Goal: Information Seeking & Learning: Learn about a topic

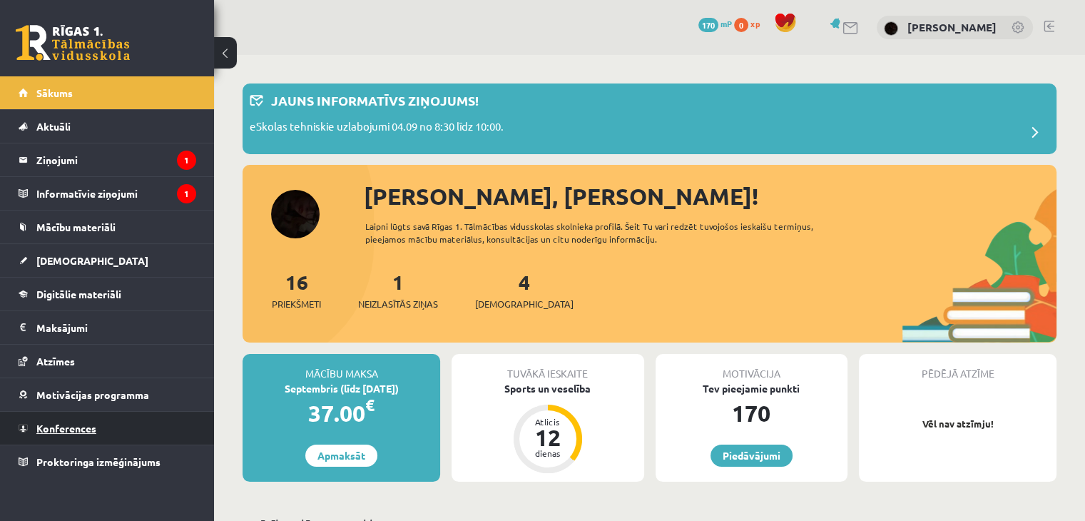
click at [106, 432] on link "Konferences" at bounding box center [108, 428] width 178 height 33
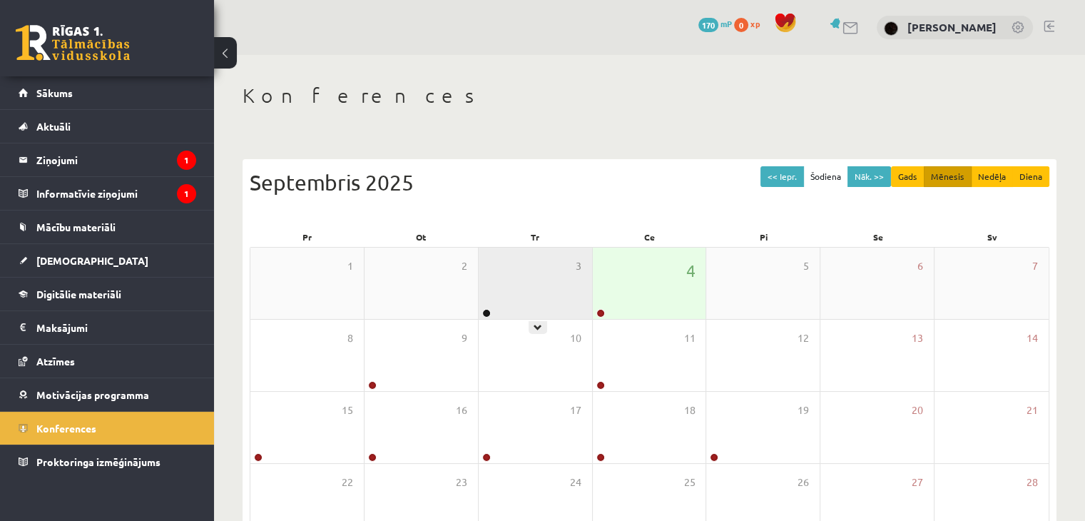
click at [543, 284] on div "3" at bounding box center [535, 283] width 113 height 71
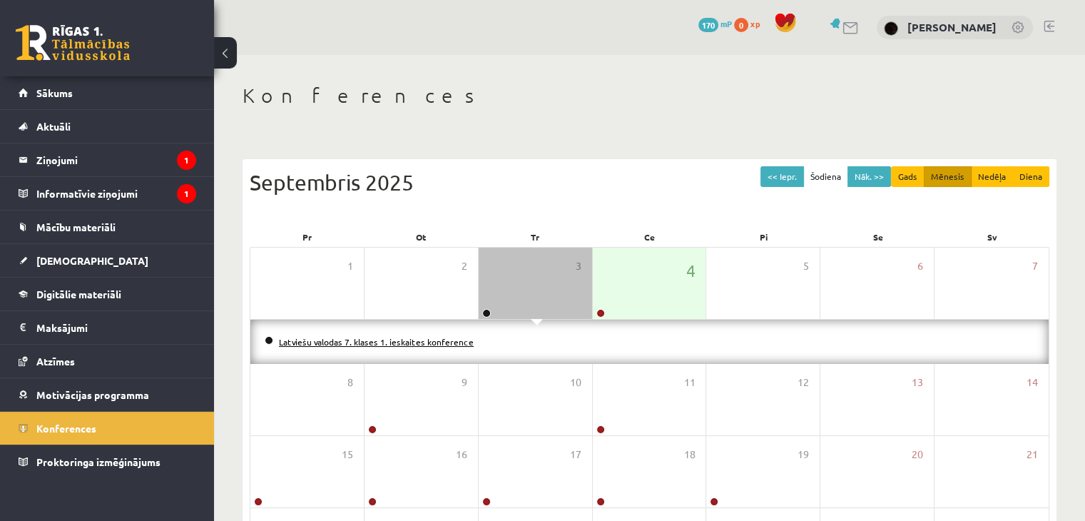
click at [427, 342] on link "Latviešu valodas 7. klases 1. ieskaites konference" at bounding box center [376, 341] width 195 height 11
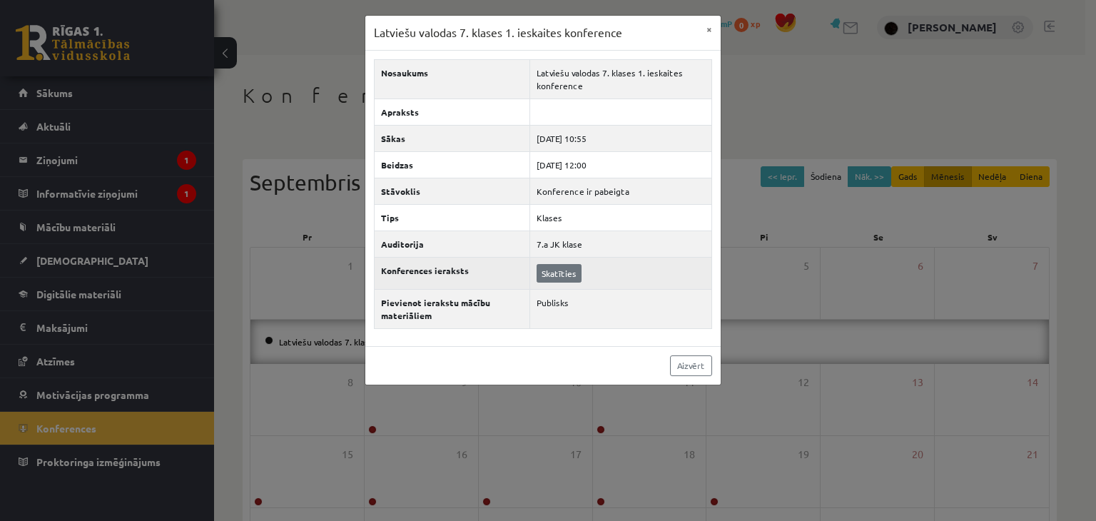
click at [560, 275] on td "Skatīties" at bounding box center [620, 273] width 182 height 32
click at [559, 275] on link "Skatīties" at bounding box center [559, 273] width 45 height 19
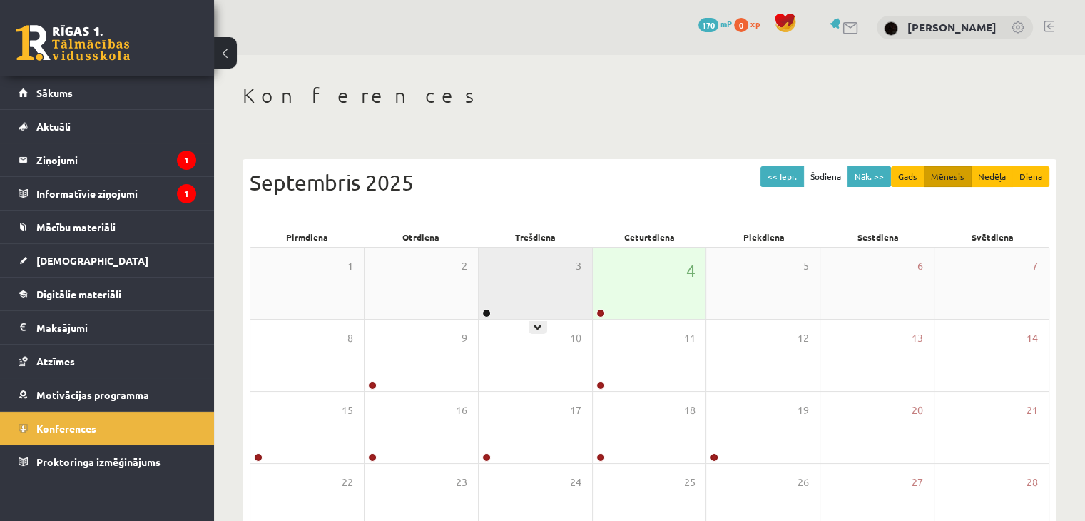
click at [552, 268] on div "3" at bounding box center [535, 283] width 113 height 71
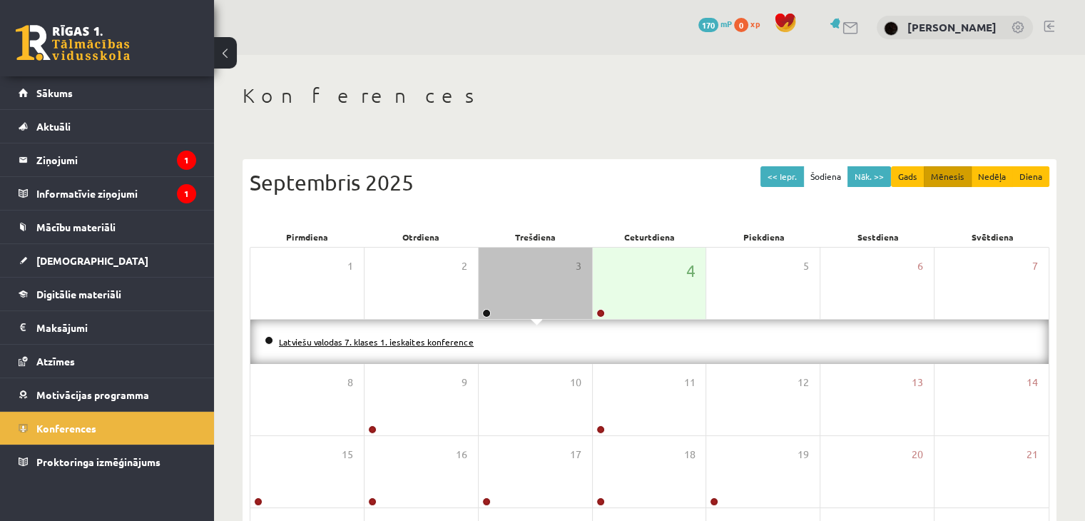
click at [375, 337] on link "Latviešu valodas 7. klases 1. ieskaites konference" at bounding box center [376, 341] width 195 height 11
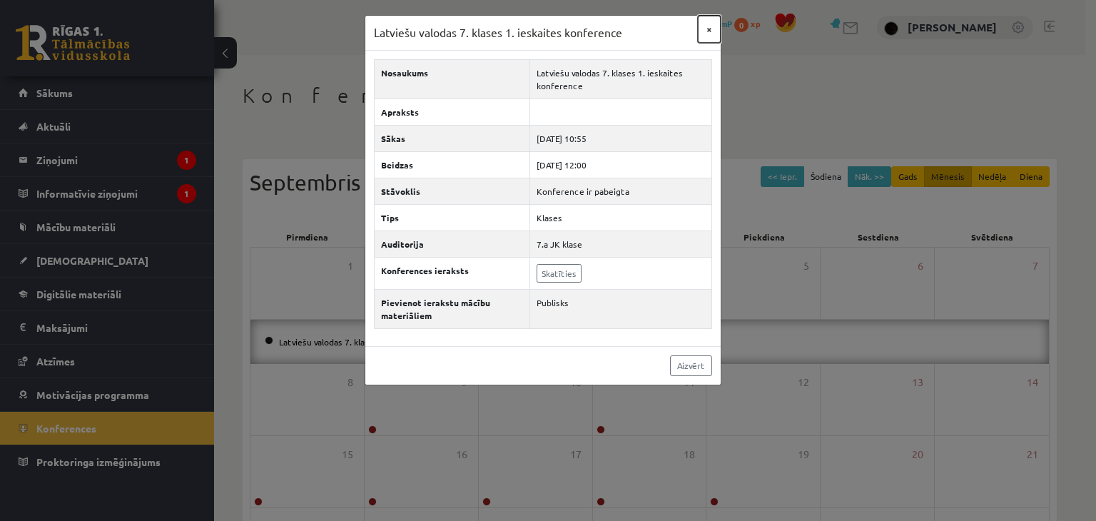
click at [708, 24] on button "×" at bounding box center [709, 29] width 23 height 27
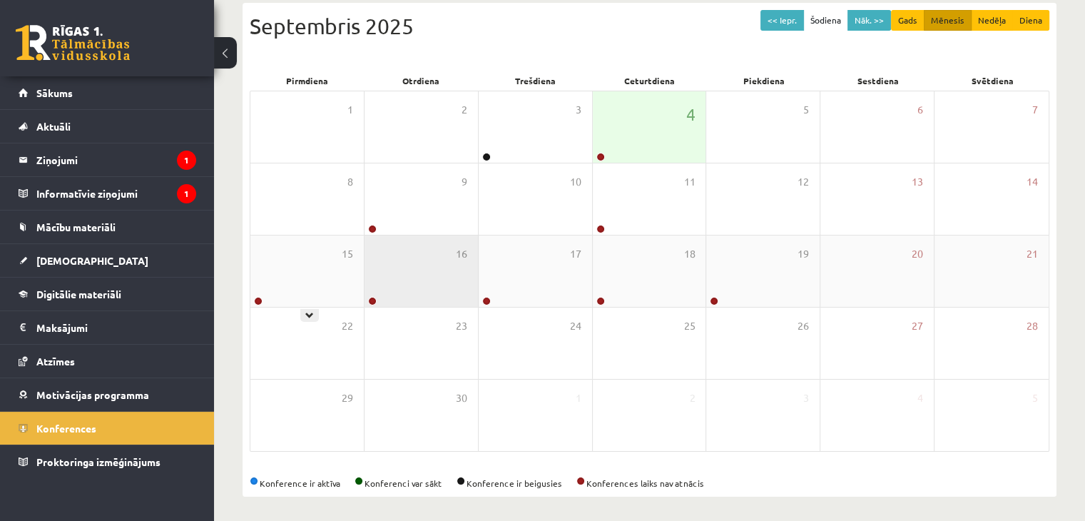
scroll to position [160, 0]
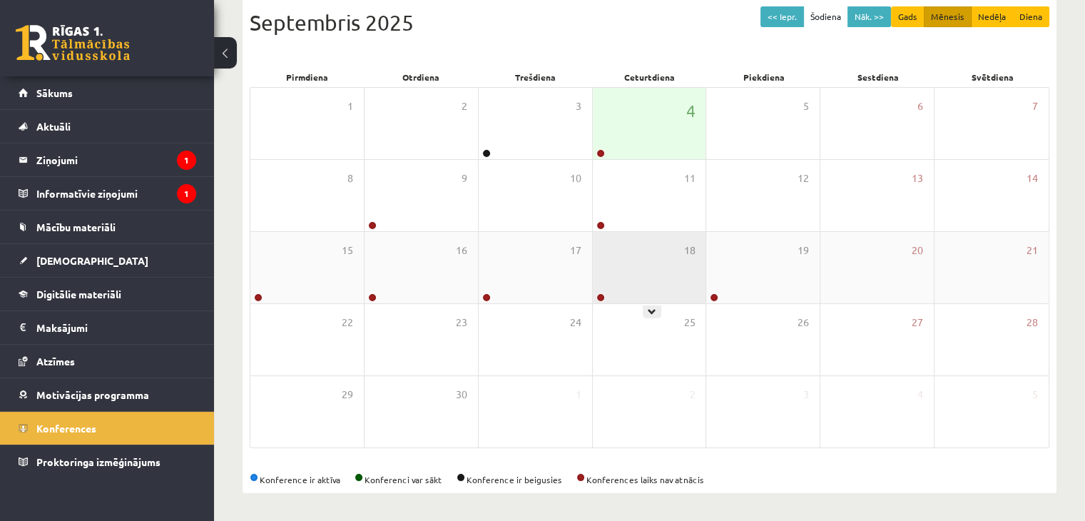
click at [606, 288] on div "18" at bounding box center [649, 267] width 113 height 71
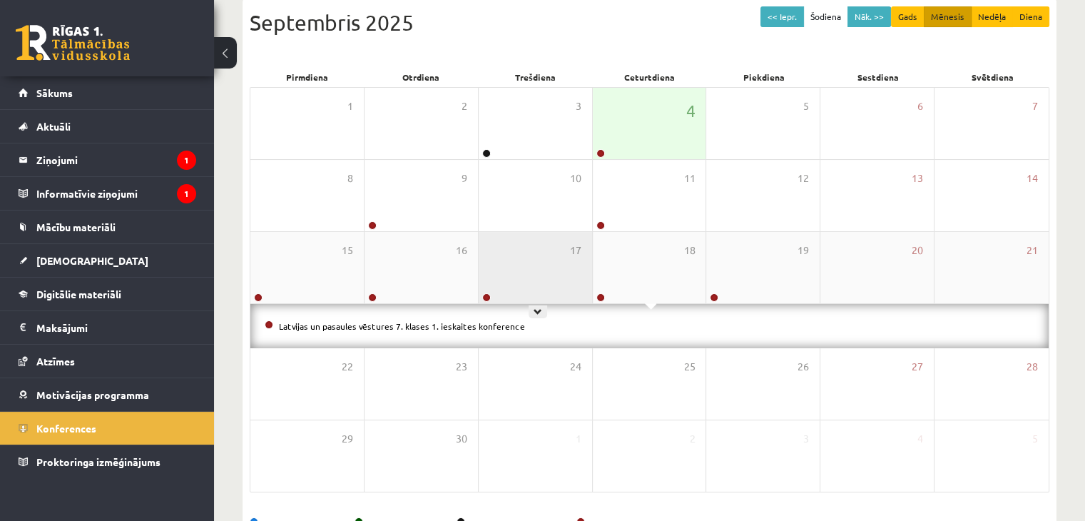
click at [546, 273] on div "17" at bounding box center [535, 267] width 113 height 71
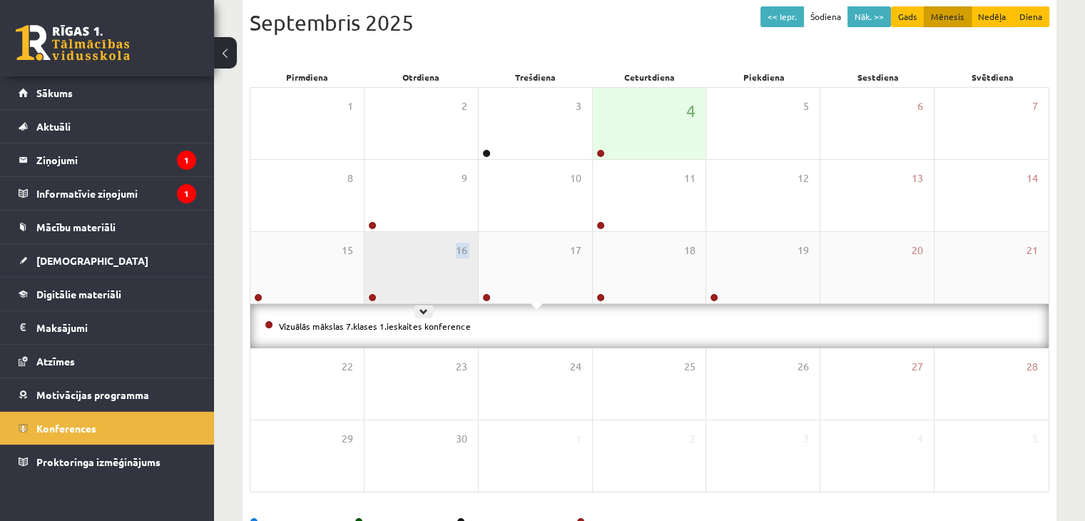
drag, startPoint x: 515, startPoint y: 268, endPoint x: 423, endPoint y: 261, distance: 92.3
click at [423, 261] on div "15 16 17 18 19 20 21" at bounding box center [649, 268] width 798 height 72
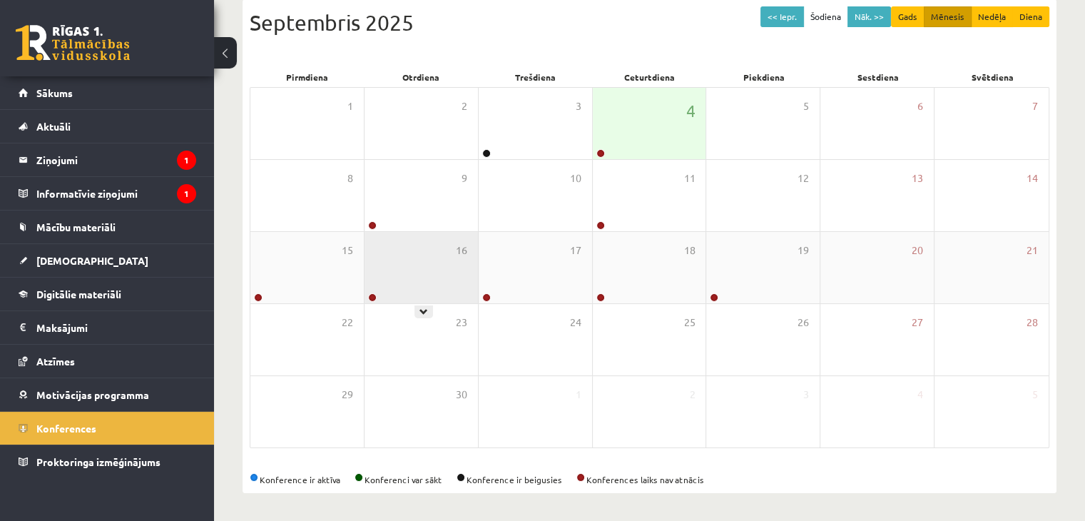
click at [423, 261] on div "16" at bounding box center [421, 267] width 113 height 71
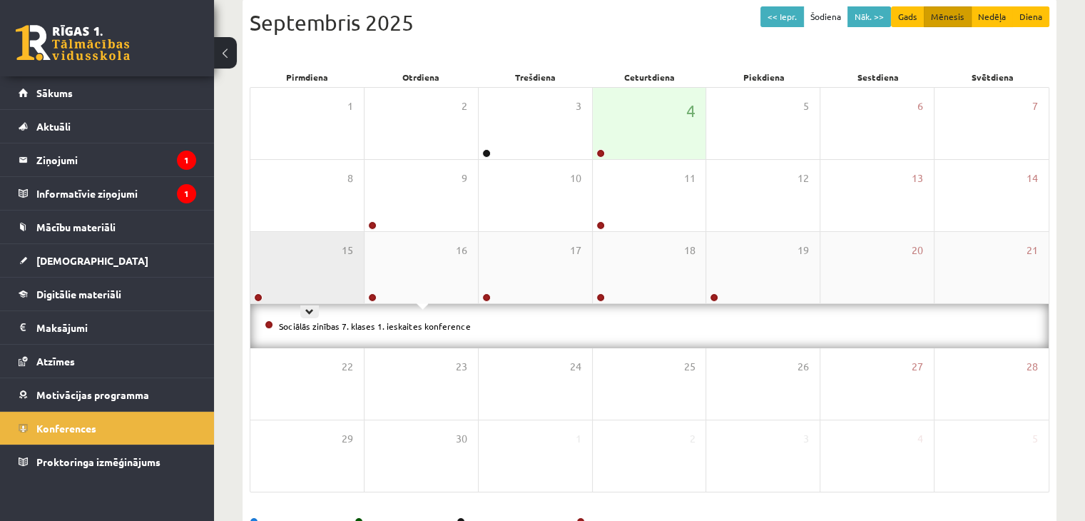
click at [313, 247] on div "15" at bounding box center [306, 267] width 113 height 71
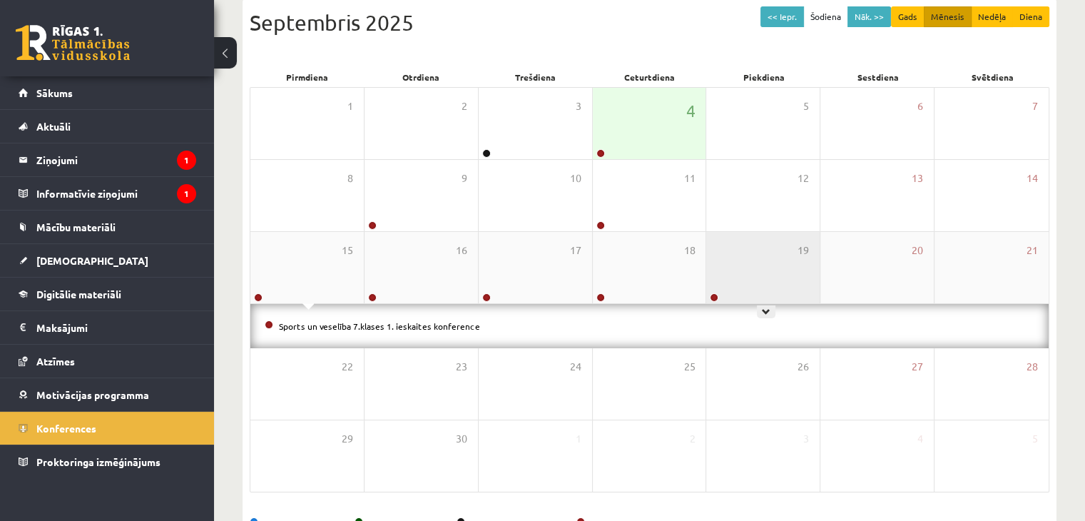
click at [714, 276] on div "19" at bounding box center [762, 267] width 113 height 71
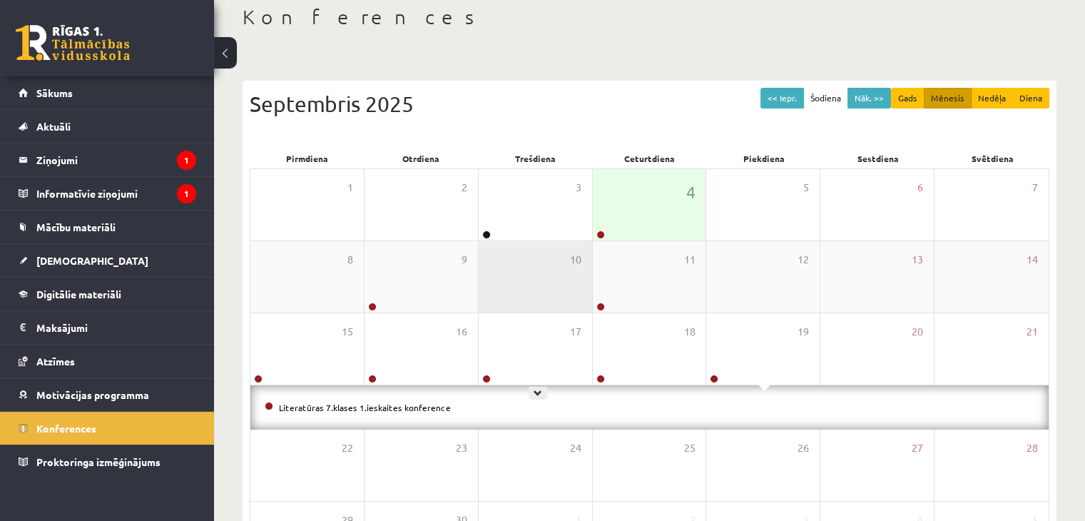
scroll to position [62, 0]
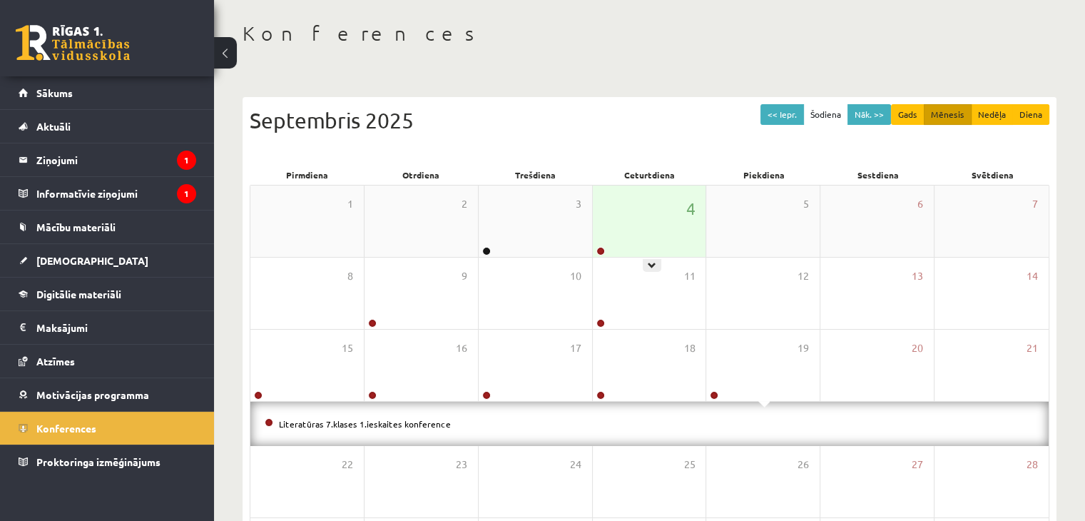
click at [634, 218] on div "4" at bounding box center [649, 221] width 113 height 71
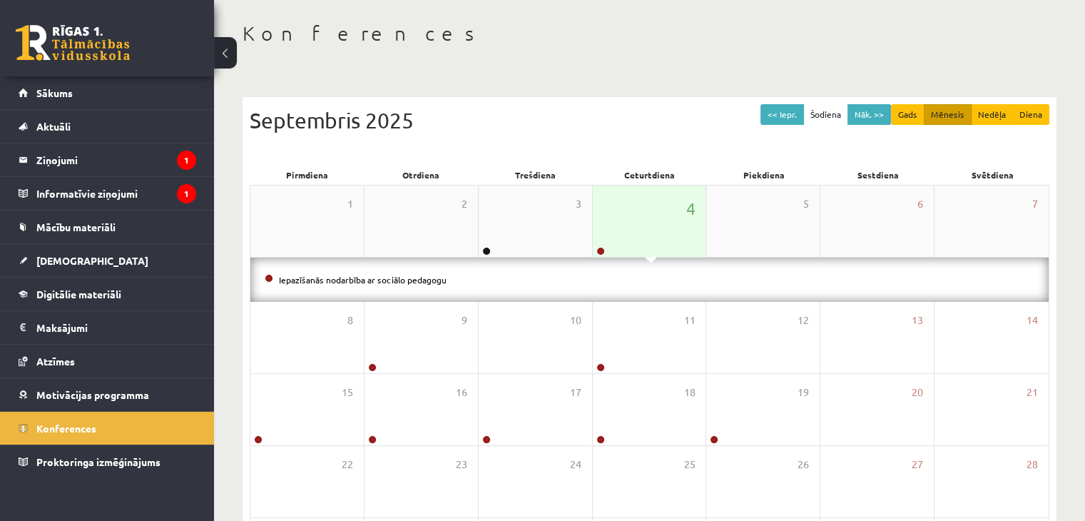
click at [629, 223] on div "4" at bounding box center [649, 221] width 113 height 71
